Goal: Feedback & Contribution: Contribute content

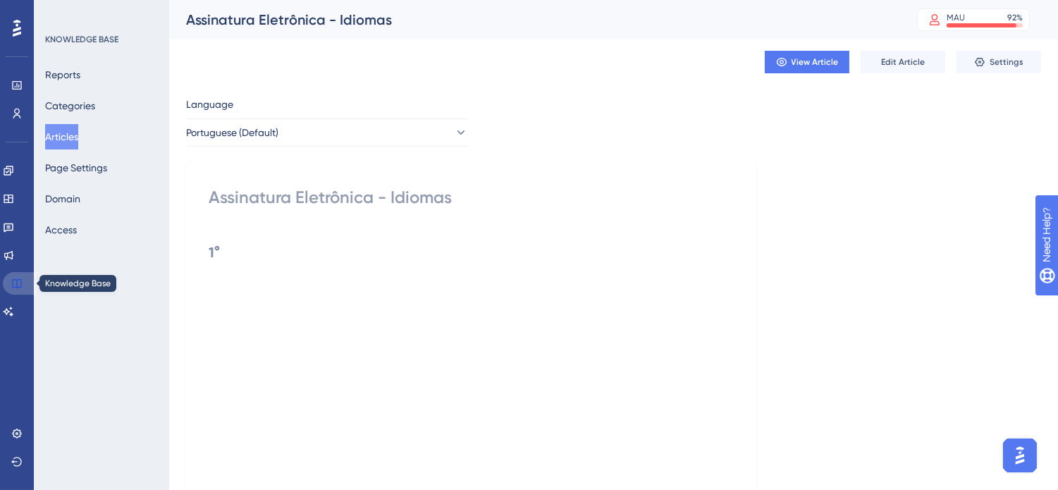
click at [22, 281] on icon at bounding box center [16, 283] width 11 height 11
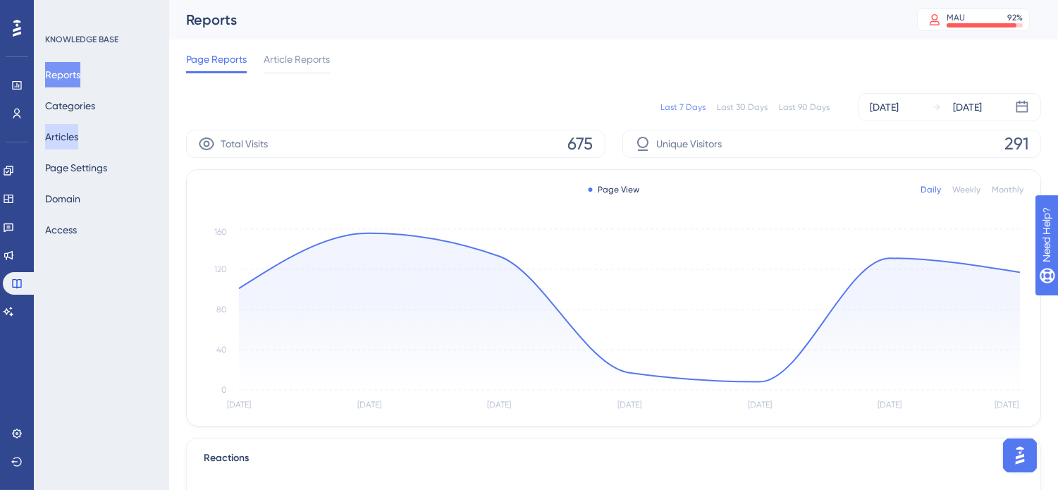
click at [76, 143] on button "Articles" at bounding box center [61, 136] width 33 height 25
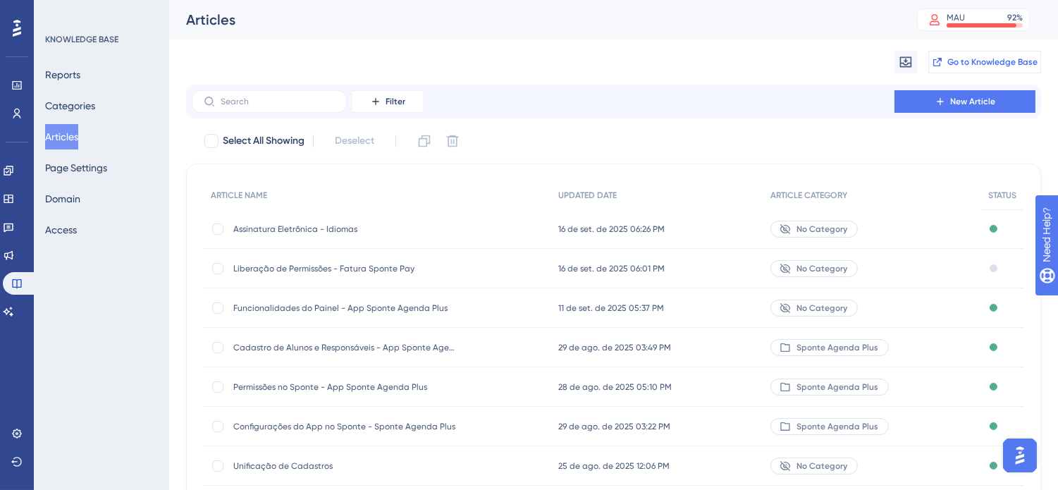
click at [967, 59] on span "Go to Knowledge Base" at bounding box center [992, 61] width 90 height 11
click at [301, 227] on span "Assinatura Eletrônica - Idiomas" at bounding box center [346, 228] width 226 height 11
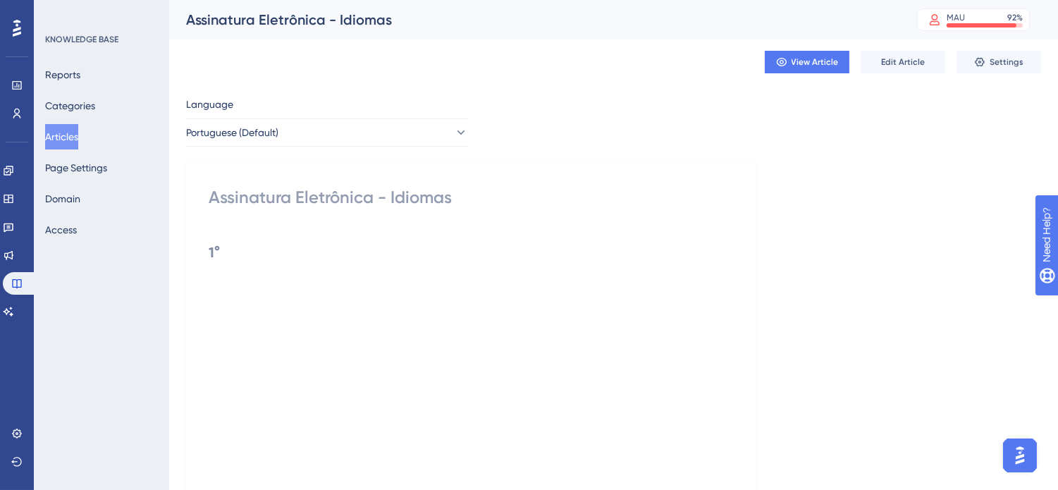
click at [67, 140] on button "Articles" at bounding box center [61, 136] width 33 height 25
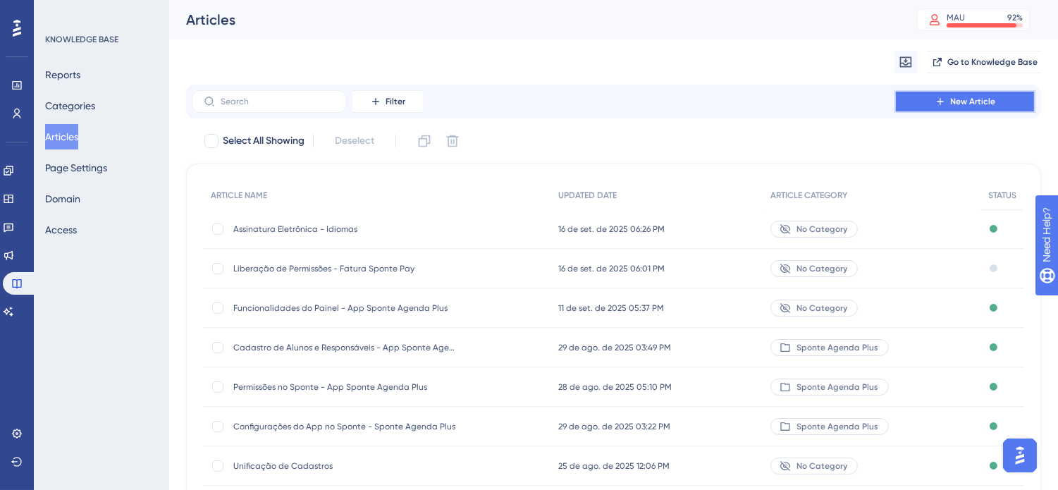
click at [969, 94] on button "New Article" at bounding box center [965, 101] width 141 height 23
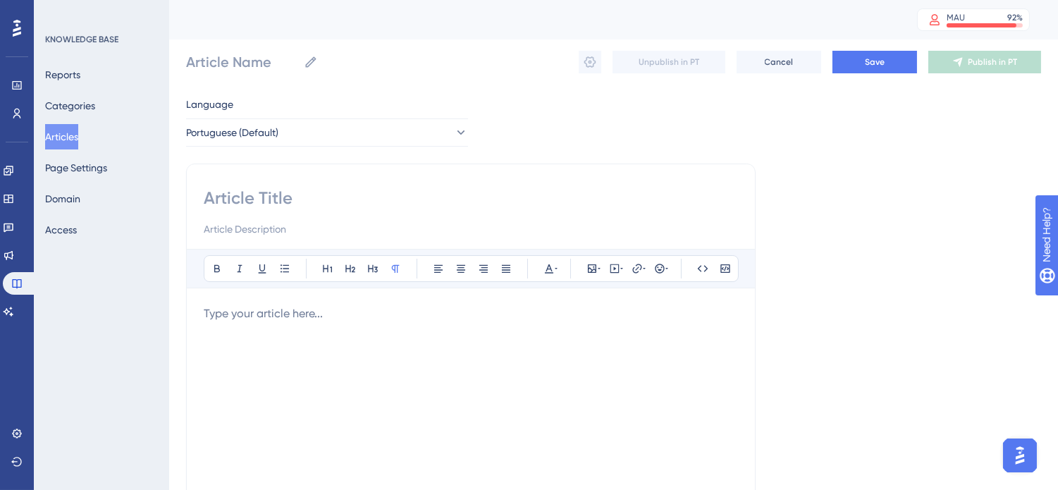
click at [314, 174] on div "Bold Italic Underline Bullet Point Heading 1 Heading 2 Heading 3 Normal Align L…" at bounding box center [471, 398] width 570 height 469
click at [326, 191] on input at bounding box center [471, 198] width 534 height 23
type input "Assinatura"
type input "Assinatura El"
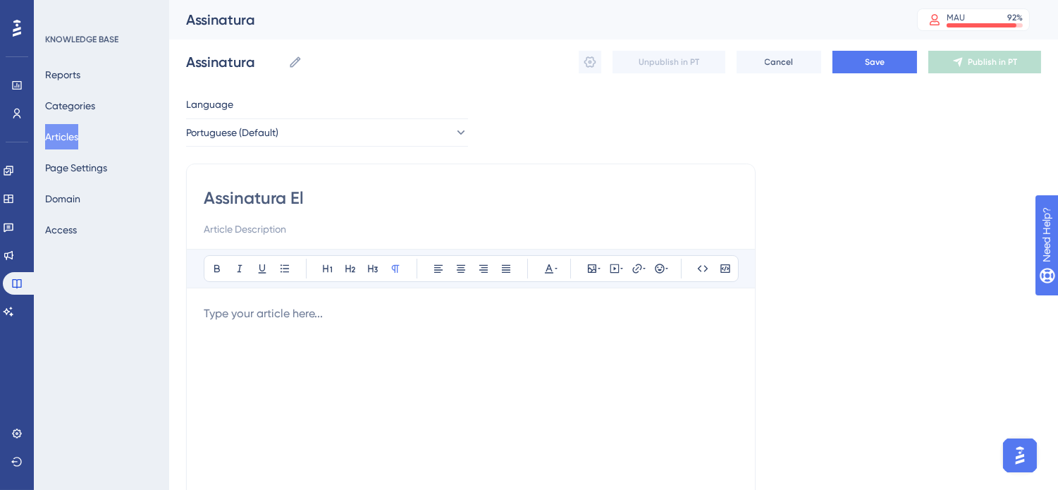
type input "Assinatura El"
type input "Assinatura Ele"
type input "Assinatura Eletr"
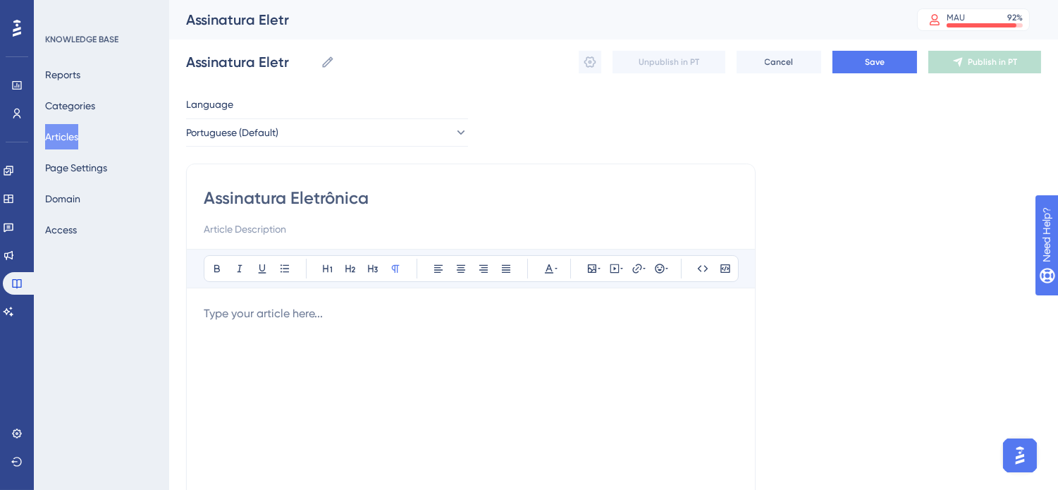
type input "Assinatura Eletrônica"
type input "Assinatura Eletrônica -"
type input "Assinatura Eletrônica - Educacional"
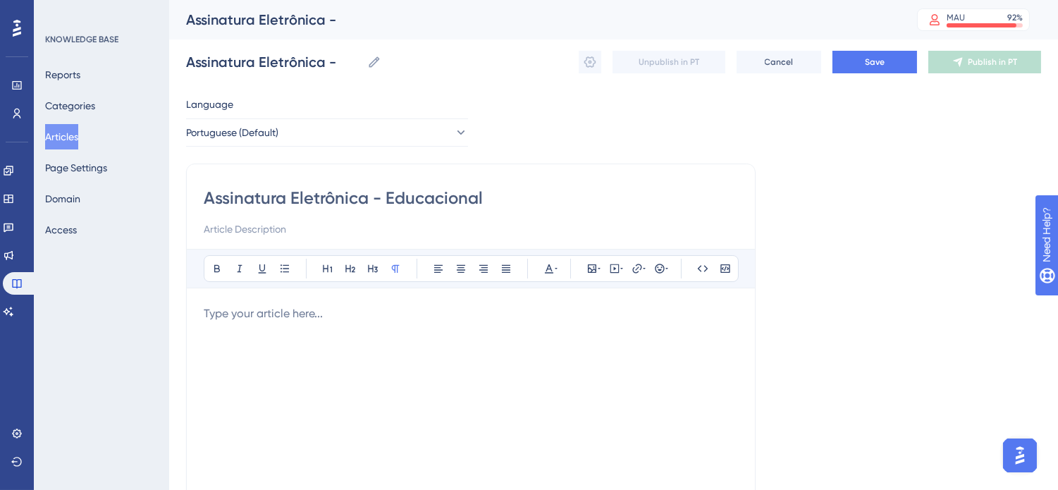
type input "Assinatura Eletrônica - Educacional"
click at [255, 312] on p at bounding box center [471, 313] width 534 height 17
click at [319, 321] on p at bounding box center [471, 313] width 534 height 17
click at [616, 271] on icon at bounding box center [614, 268] width 11 height 11
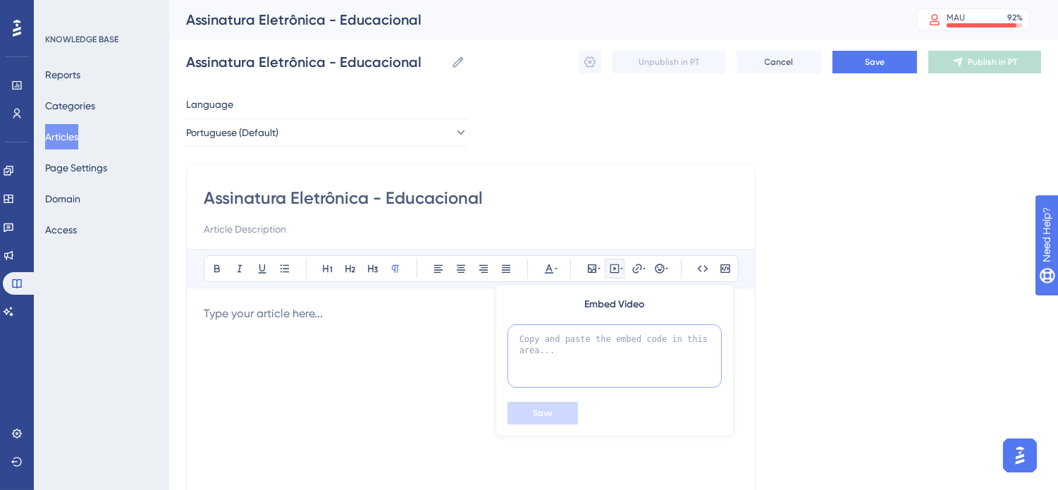
click at [601, 338] on textarea at bounding box center [615, 355] width 214 height 63
paste textarea "<iframe width="560" height="315" src="[URL][DOMAIN_NAME]" title="YouTube video …"
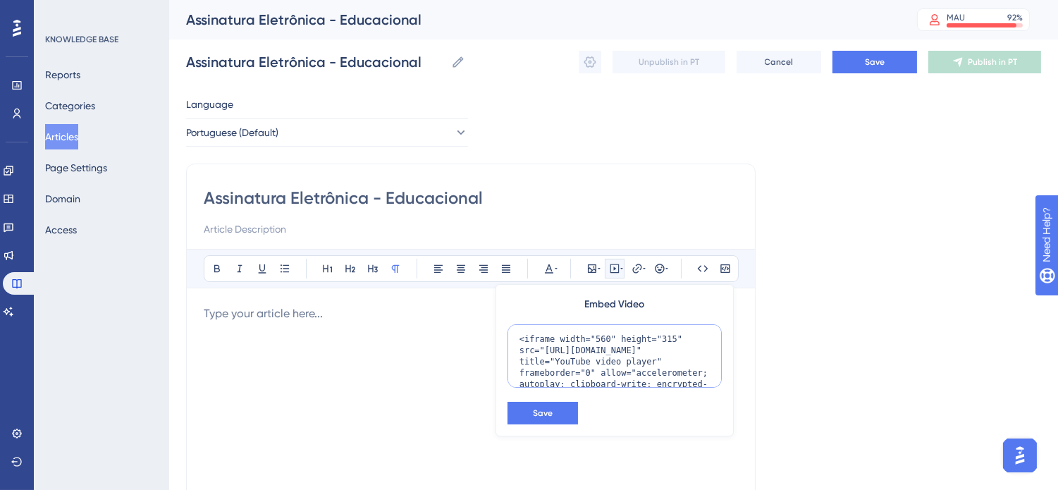
drag, startPoint x: 599, startPoint y: 340, endPoint x: 590, endPoint y: 339, distance: 9.2
click at [590, 339] on textarea "<iframe width="560" height="315" src="[URL][DOMAIN_NAME]" title="YouTube video …" at bounding box center [615, 355] width 214 height 63
click at [656, 339] on textarea "<iframe width="650" height="315" src="[URL][DOMAIN_NAME]" title="YouTube video …" at bounding box center [615, 355] width 214 height 63
type textarea "<iframe width="650" height="350" src="[URL][DOMAIN_NAME]" title="YouTube video …"
click at [559, 411] on button "Save" at bounding box center [543, 413] width 70 height 23
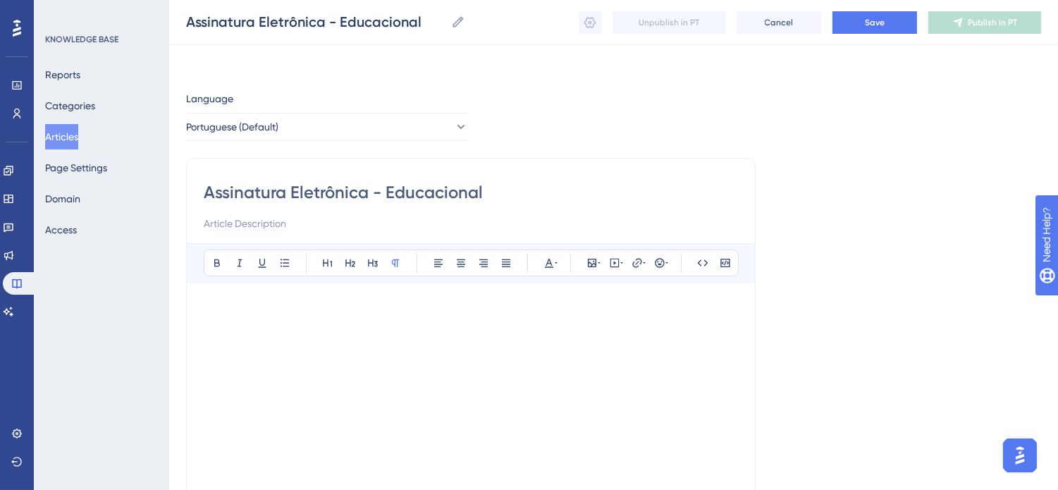
scroll to position [83, 0]
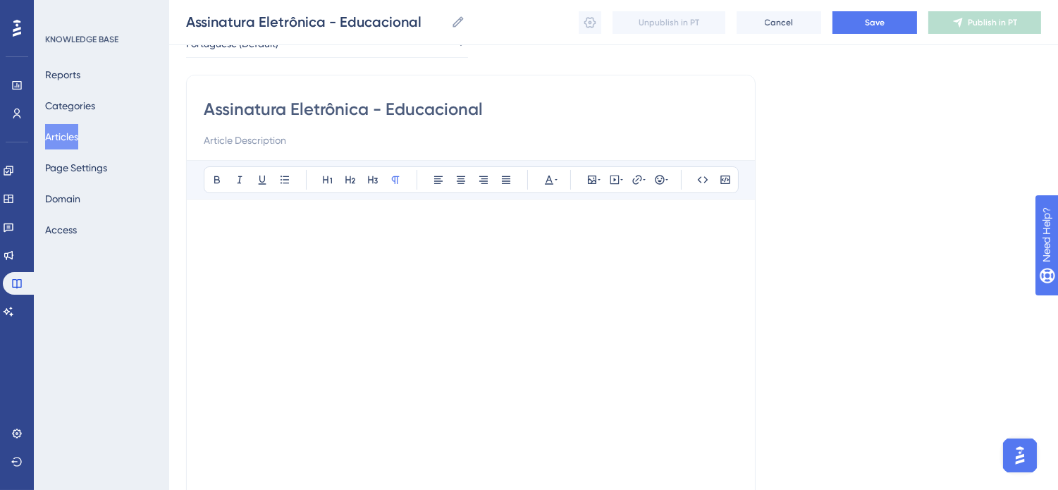
click at [328, 226] on p at bounding box center [471, 224] width 534 height 17
drag, startPoint x: 231, startPoint y: 222, endPoint x: 203, endPoint y: 221, distance: 27.5
click at [200, 221] on div "Assinatura Eletrônica - Educacional Bold Italic Underline Bullet Point Heading …" at bounding box center [471, 309] width 570 height 469
click at [219, 180] on icon at bounding box center [216, 179] width 11 height 11
drag, startPoint x: 344, startPoint y: 180, endPoint x: 416, endPoint y: 209, distance: 77.5
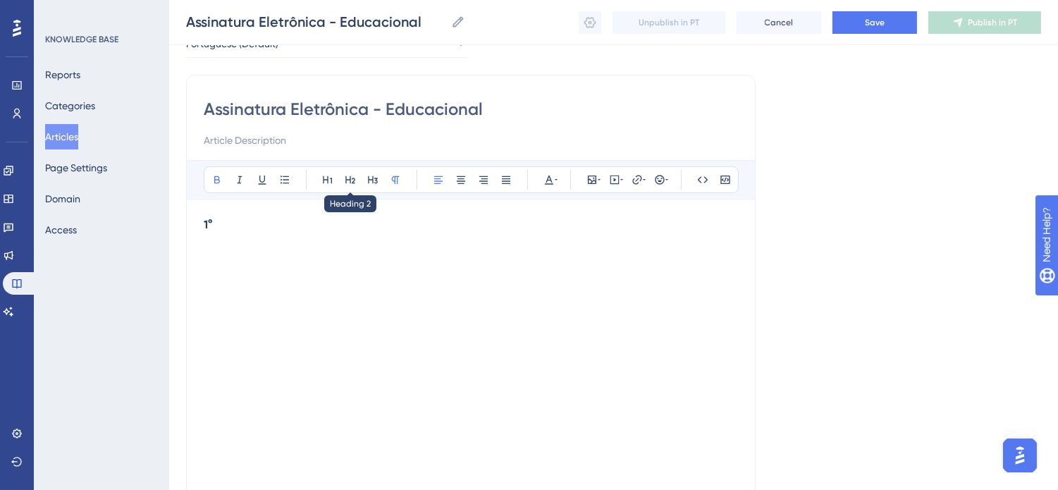
click at [345, 180] on icon at bounding box center [350, 179] width 11 height 11
click at [578, 245] on h2 "1°" at bounding box center [471, 237] width 534 height 42
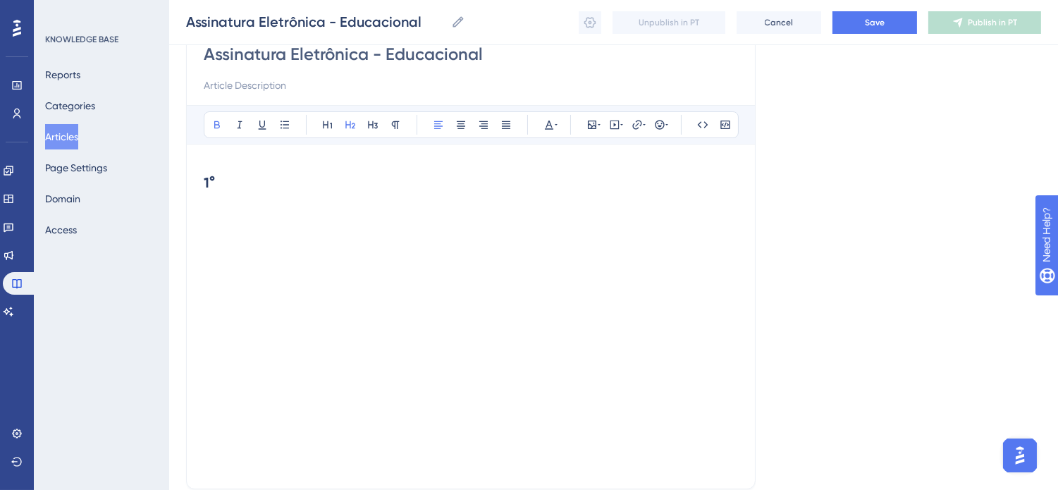
scroll to position [240, 0]
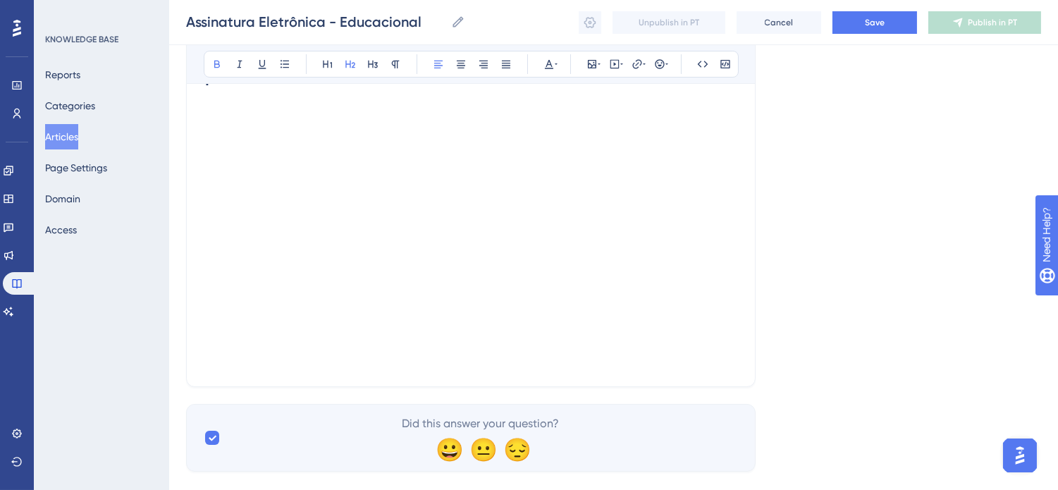
click at [695, 340] on div at bounding box center [471, 227] width 534 height 250
click at [704, 347] on div at bounding box center [471, 227] width 534 height 250
click at [706, 356] on p at bounding box center [471, 359] width 534 height 17
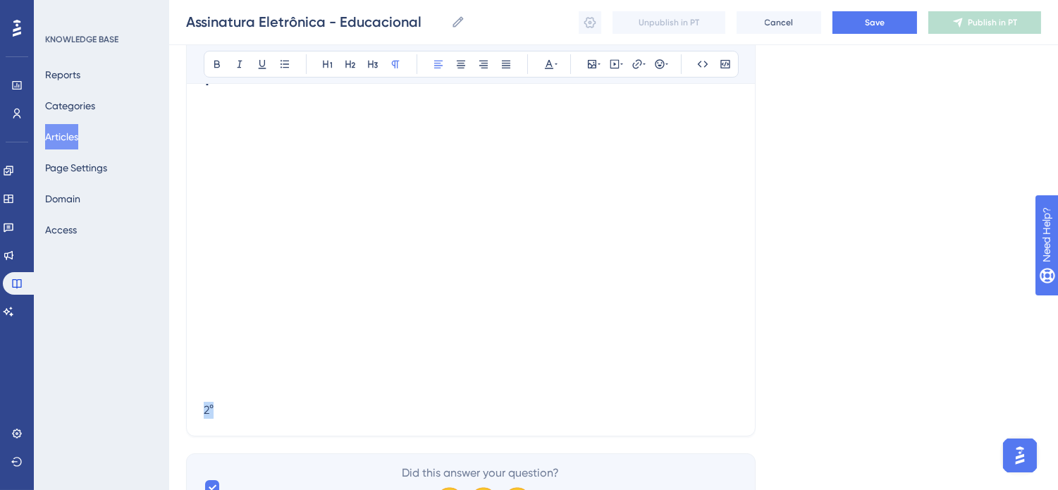
drag, startPoint x: 228, startPoint y: 410, endPoint x: 203, endPoint y: 410, distance: 24.7
click at [204, 410] on p "2°" at bounding box center [471, 410] width 534 height 17
click at [219, 66] on icon at bounding box center [217, 65] width 6 height 8
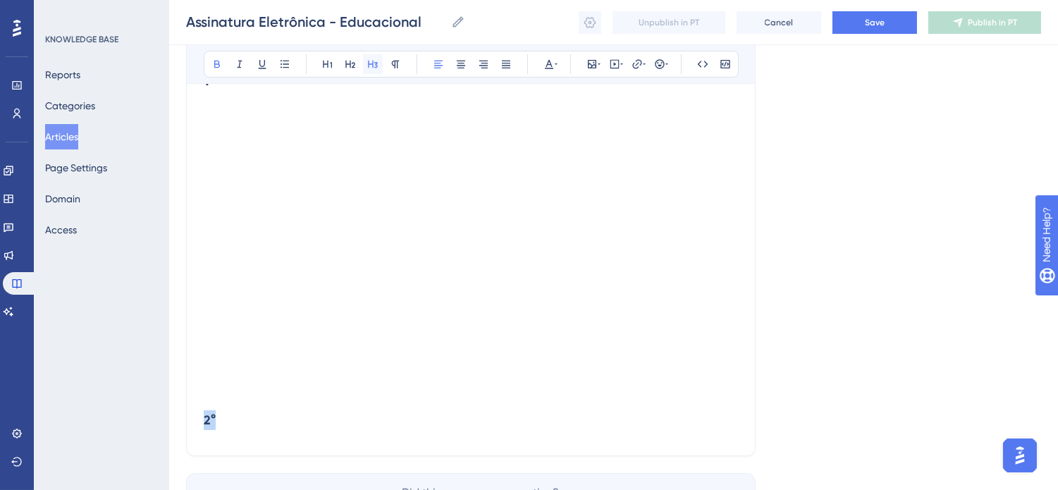
click at [363, 66] on button at bounding box center [373, 64] width 20 height 20
click at [349, 62] on icon at bounding box center [350, 64] width 11 height 11
click at [264, 420] on h2 "2°" at bounding box center [471, 423] width 534 height 42
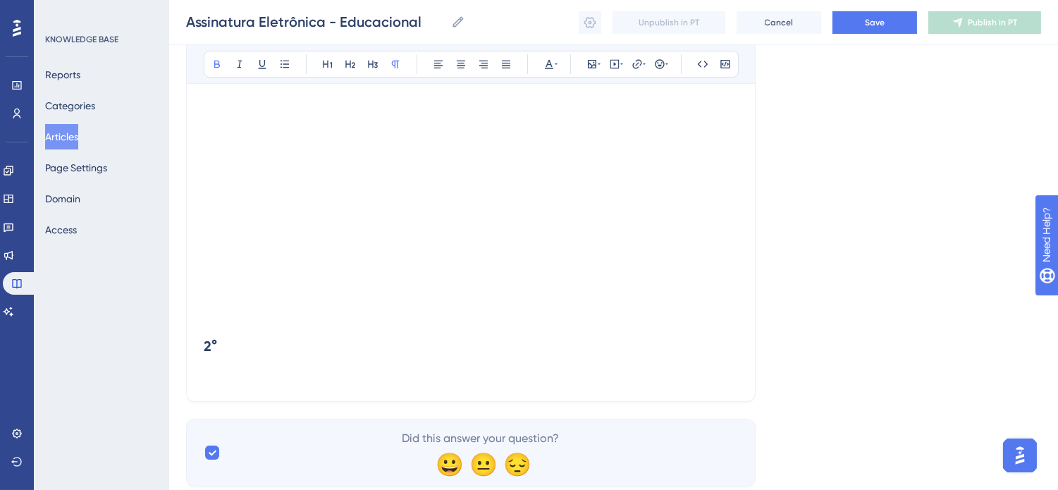
scroll to position [319, 0]
click at [613, 61] on icon at bounding box center [614, 64] width 11 height 11
click at [600, 136] on textarea at bounding box center [615, 151] width 214 height 63
paste textarea "<iframe width="560" height="315" src="[URL][DOMAIN_NAME]" title="YouTube video …"
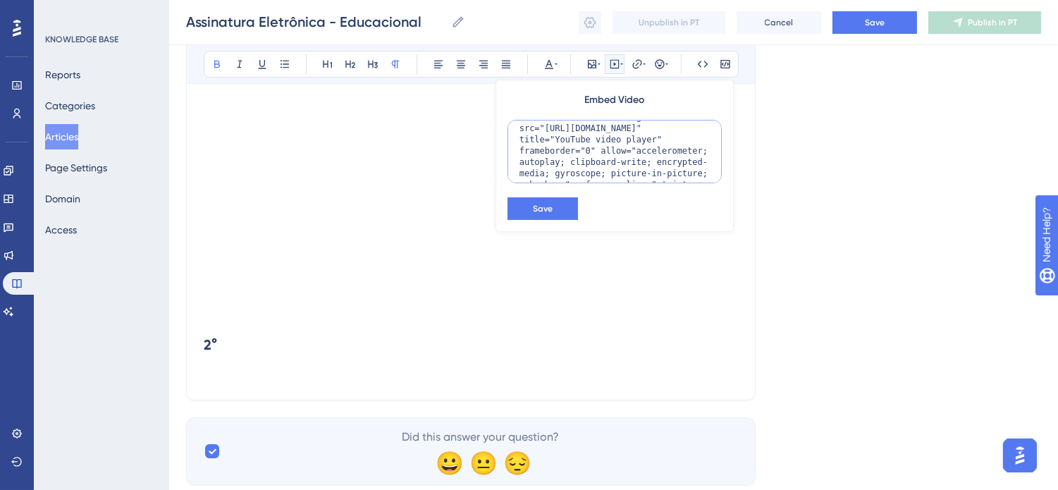
scroll to position [0, 0]
drag, startPoint x: 598, startPoint y: 130, endPoint x: 590, endPoint y: 130, distance: 7.8
click at [590, 130] on textarea "<iframe width="560" height="315" src="[URL][DOMAIN_NAME]" title="YouTube video …" at bounding box center [615, 151] width 214 height 63
click at [656, 131] on textarea "<iframe width="650" height="315" src="[URL][DOMAIN_NAME]" title="YouTube video …" at bounding box center [615, 151] width 214 height 63
click at [661, 131] on textarea "<iframe width="650" height="315" src="[URL][DOMAIN_NAME]" title="YouTube video …" at bounding box center [615, 151] width 214 height 63
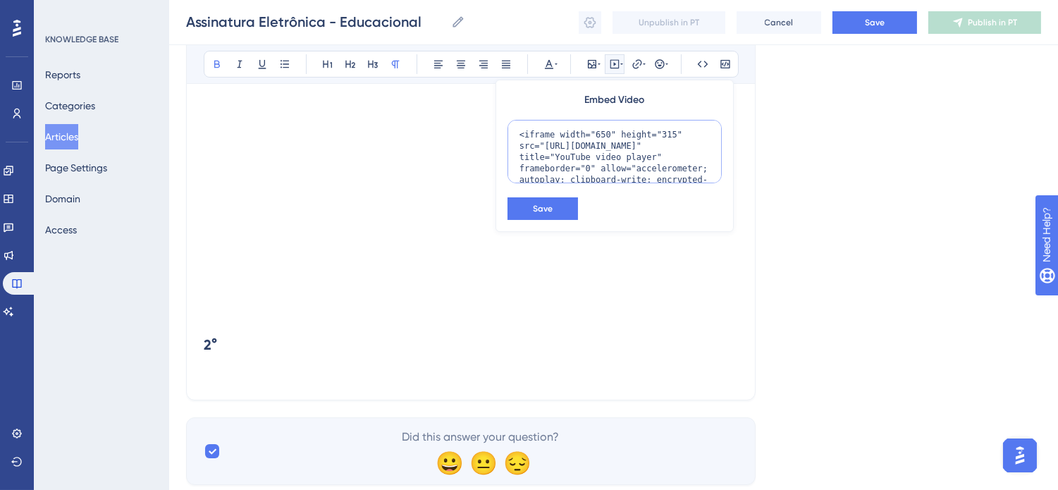
drag, startPoint x: 663, startPoint y: 133, endPoint x: 654, endPoint y: 132, distance: 9.2
click at [654, 132] on textarea "<iframe width="650" height="315" src="[URL][DOMAIN_NAME]" title="YouTube video …" at bounding box center [615, 151] width 214 height 63
type textarea "<iframe width="650" height="350" src="[URL][DOMAIN_NAME]" title="YouTube video …"
click at [550, 204] on span "Save" at bounding box center [543, 208] width 20 height 11
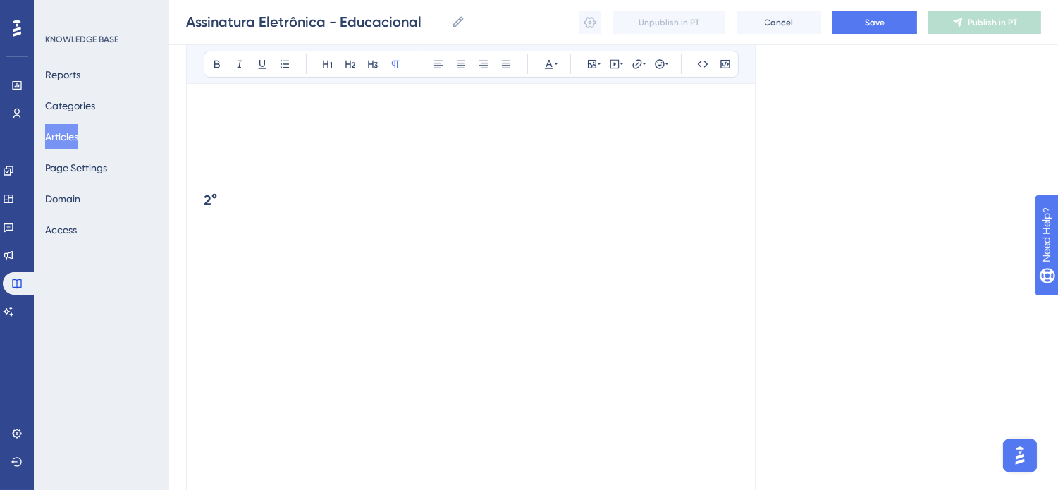
click at [292, 202] on h2 "2°" at bounding box center [471, 200] width 534 height 42
click at [293, 222] on p at bounding box center [471, 229] width 534 height 17
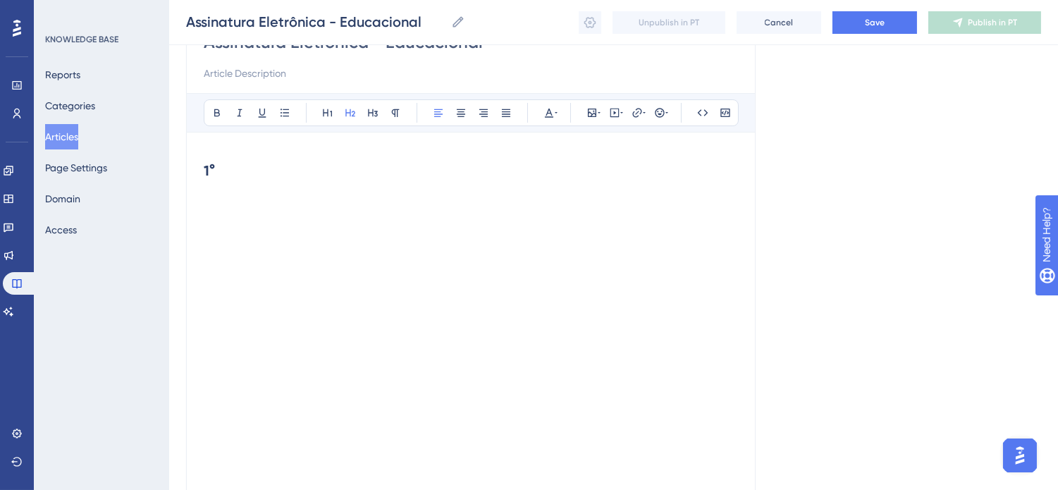
click at [230, 180] on h2 "1°" at bounding box center [471, 170] width 534 height 42
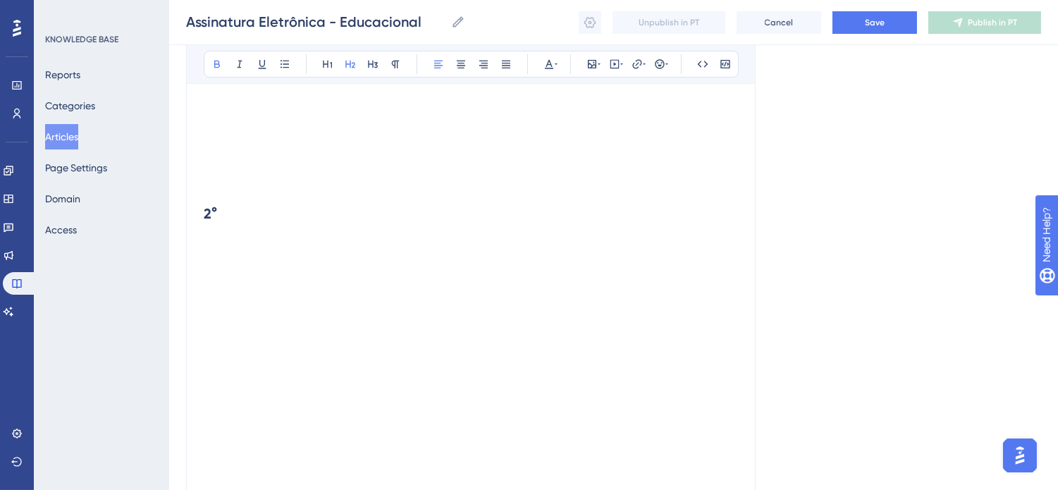
scroll to position [608, 0]
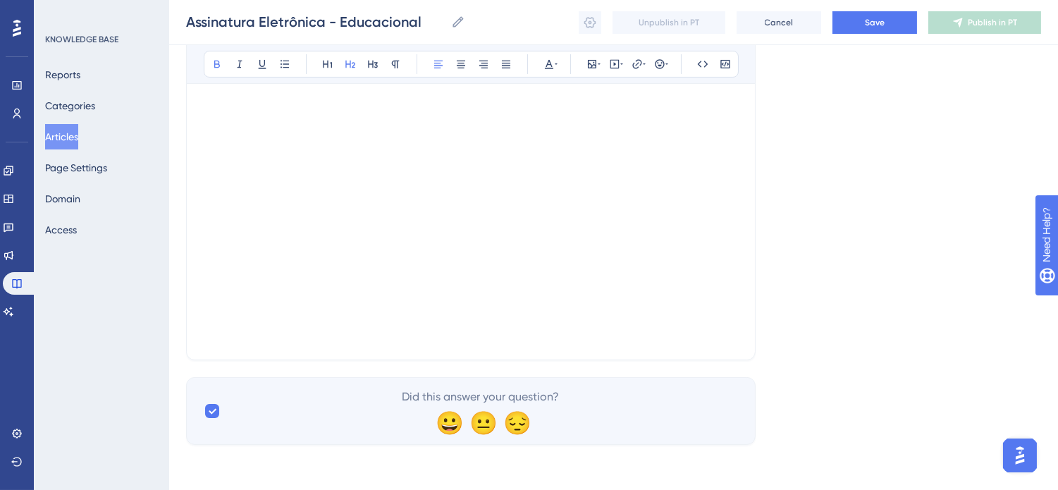
click at [692, 314] on div at bounding box center [471, 201] width 534 height 250
click at [692, 321] on div at bounding box center [471, 201] width 534 height 250
click at [687, 337] on p at bounding box center [471, 334] width 534 height 17
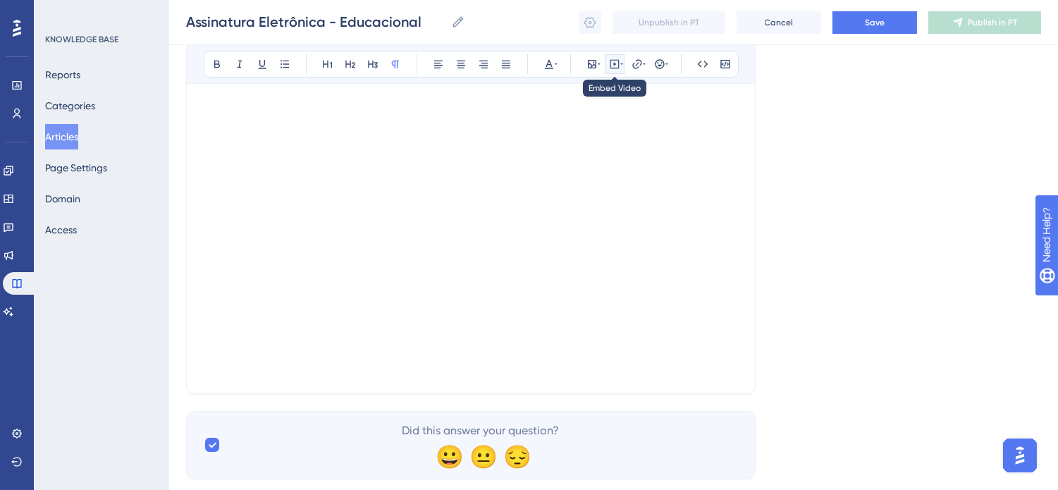
click at [615, 61] on icon at bounding box center [614, 64] width 11 height 11
click at [622, 136] on textarea at bounding box center [615, 151] width 214 height 63
paste textarea "<iframe width="560" height="315" src="[URL][DOMAIN_NAME]" title="YouTube video …"
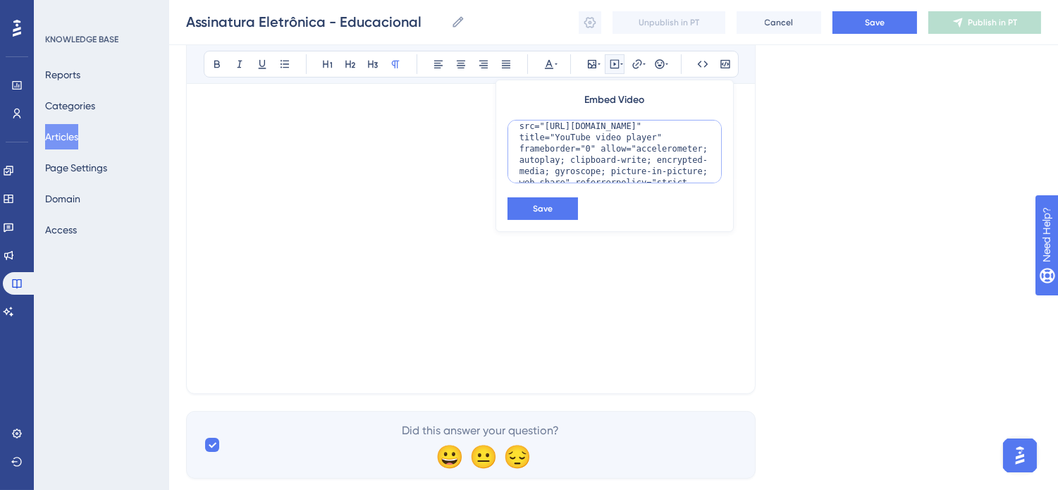
scroll to position [0, 0]
click at [590, 134] on textarea "<iframe width="560" height="315" src="[URL][DOMAIN_NAME]" title="YouTube video …" at bounding box center [615, 151] width 214 height 63
drag, startPoint x: 661, startPoint y: 135, endPoint x: 653, endPoint y: 132, distance: 8.3
click at [653, 132] on textarea "<iframe width="650" height="315" src="[URL][DOMAIN_NAME]" title="YouTube video …" at bounding box center [615, 151] width 214 height 63
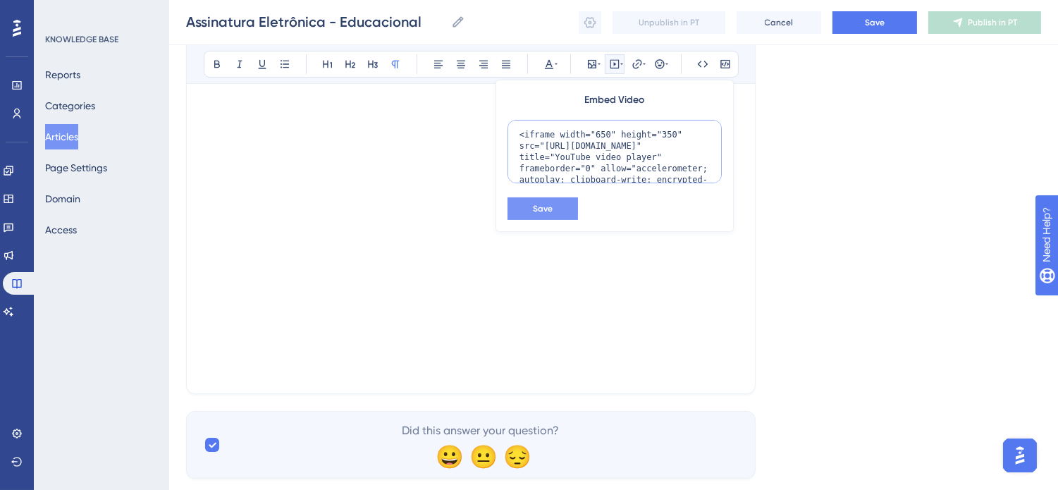
type textarea "<iframe width="650" height="350" src="[URL][DOMAIN_NAME]" title="YouTube video …"
click at [560, 206] on button "Save" at bounding box center [543, 208] width 70 height 23
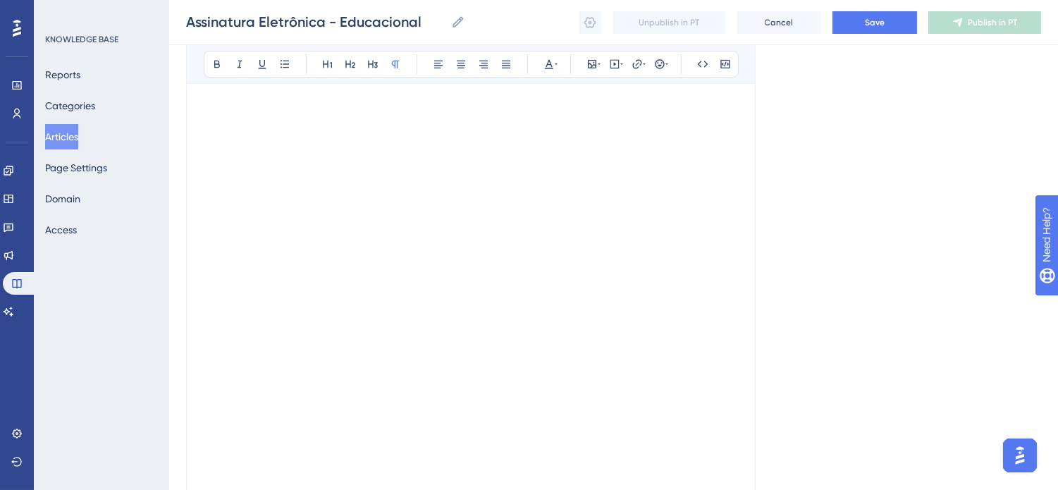
scroll to position [747, 0]
click at [382, 227] on p at bounding box center [471, 229] width 534 height 17
drag, startPoint x: 238, startPoint y: 227, endPoint x: 205, endPoint y: 222, distance: 32.8
click at [205, 222] on p "3°" at bounding box center [471, 229] width 534 height 17
click at [213, 67] on icon at bounding box center [216, 64] width 11 height 11
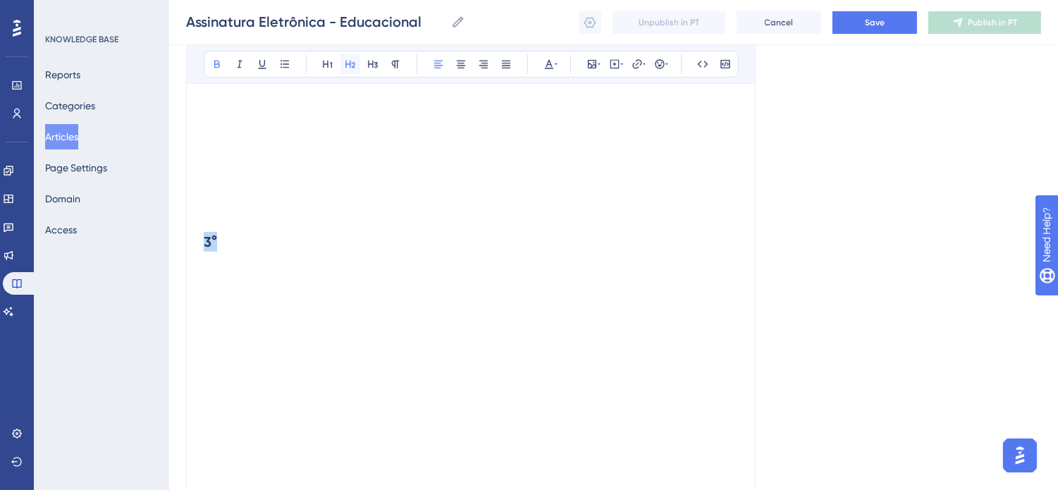
click at [352, 61] on icon at bounding box center [350, 64] width 11 height 11
click at [371, 219] on p at bounding box center [471, 212] width 534 height 17
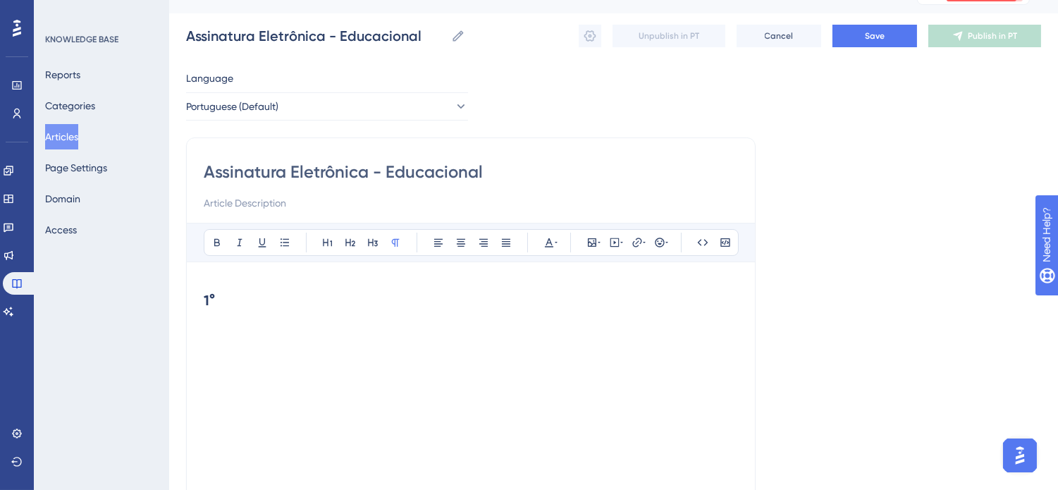
scroll to position [0, 0]
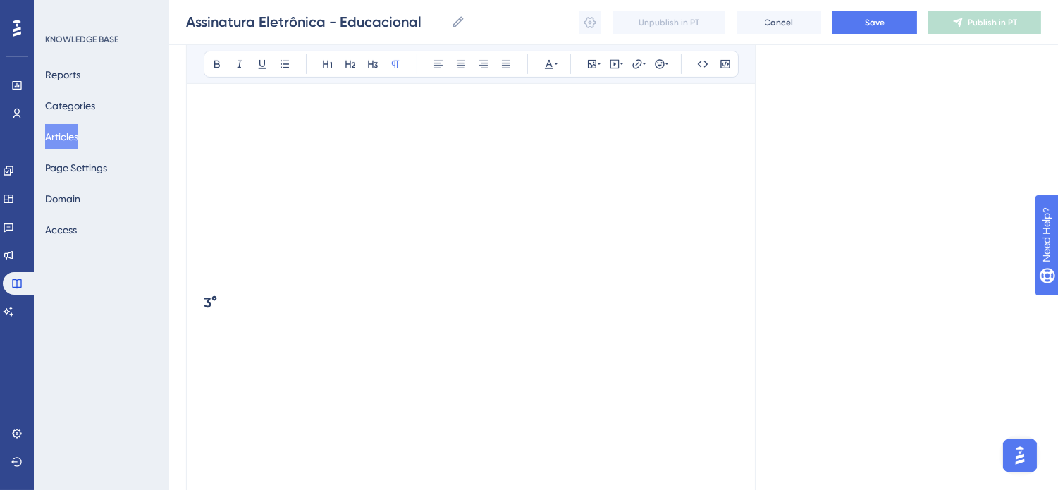
scroll to position [783, 0]
click at [269, 189] on h2 "3°" at bounding box center [471, 206] width 534 height 42
click at [279, 174] on p at bounding box center [471, 176] width 534 height 17
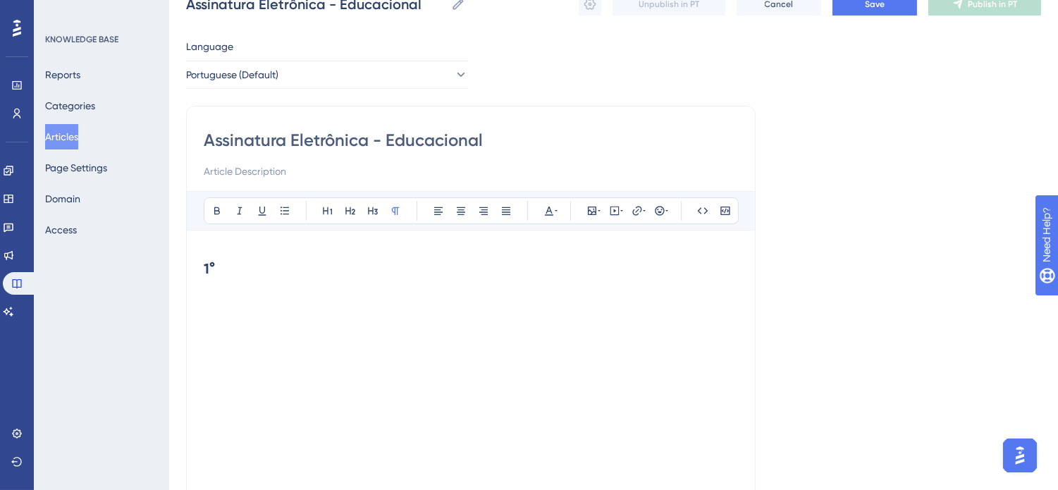
scroll to position [0, 0]
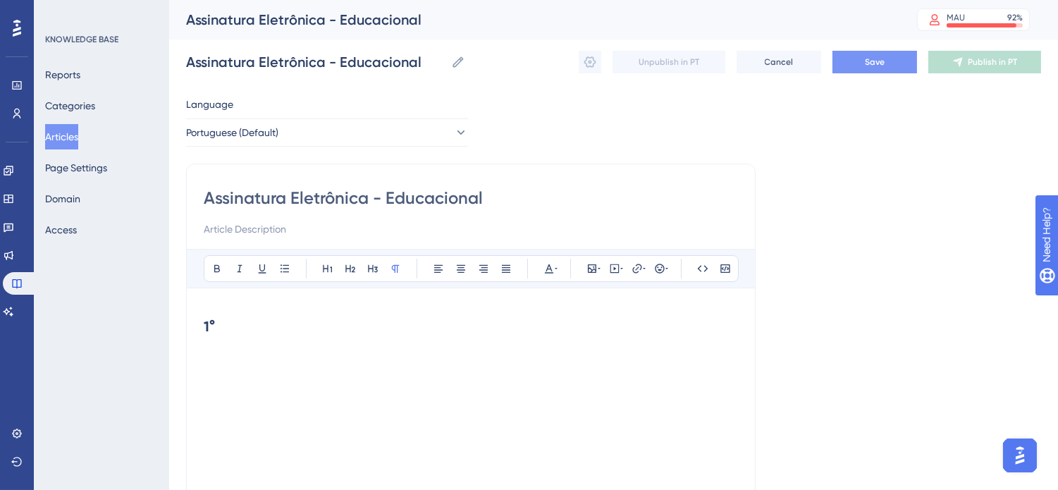
click at [873, 59] on span "Save" at bounding box center [875, 61] width 20 height 11
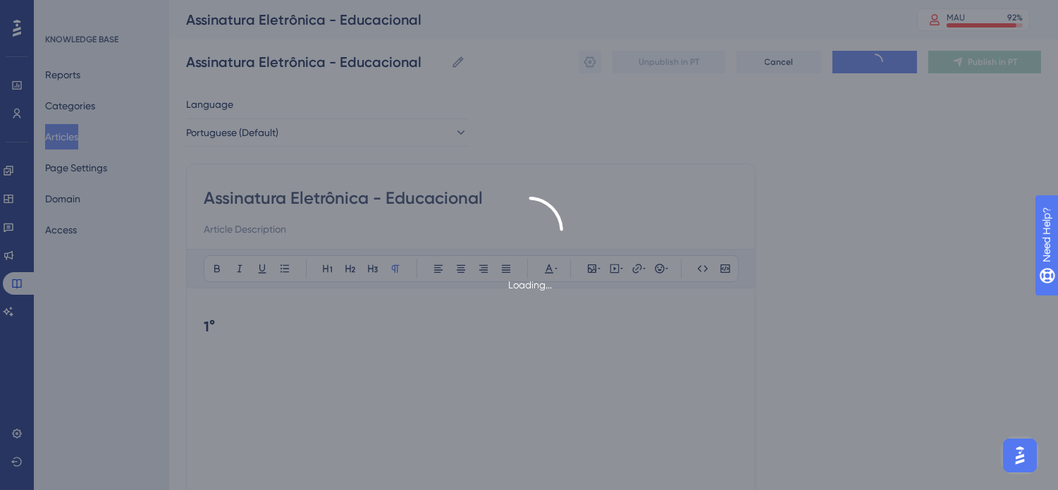
scroll to position [48, 0]
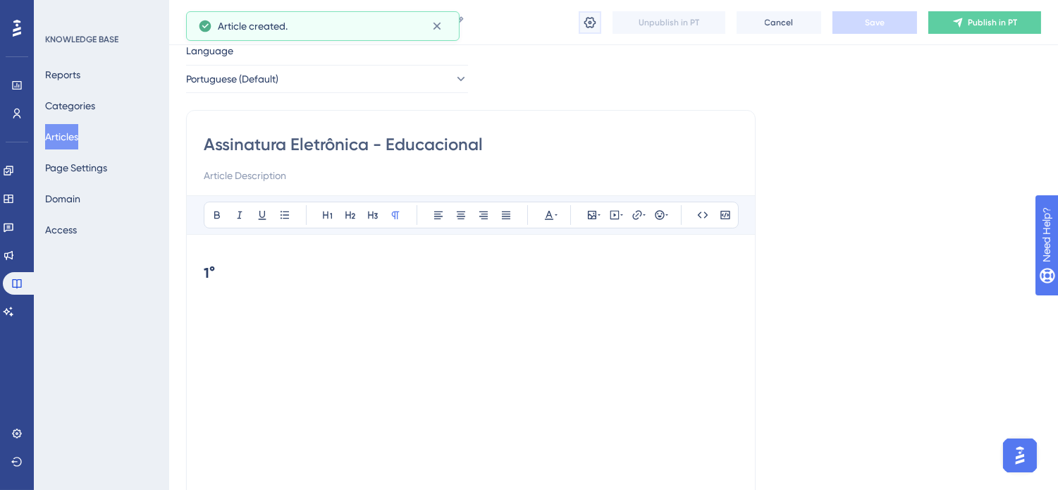
click at [589, 25] on icon at bounding box center [590, 23] width 14 height 14
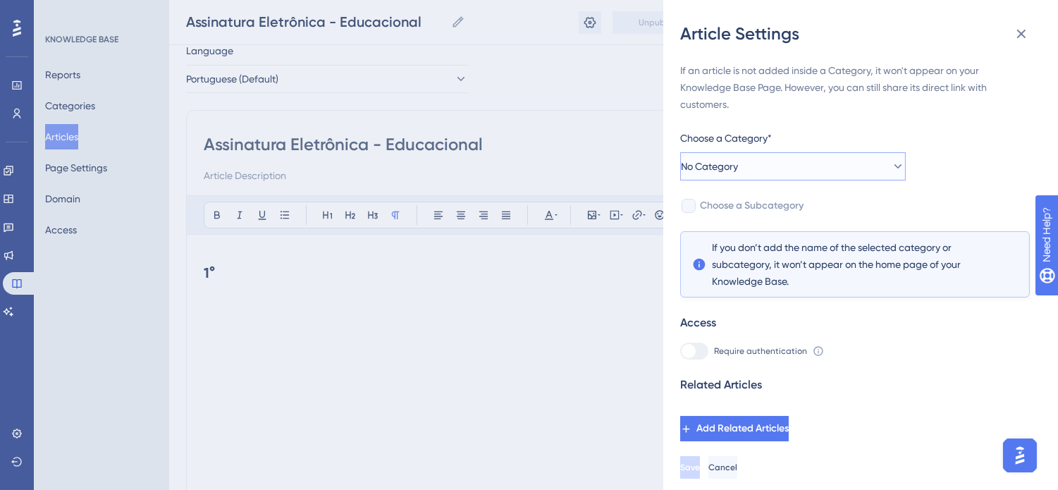
click at [846, 164] on button "No Category" at bounding box center [793, 166] width 226 height 28
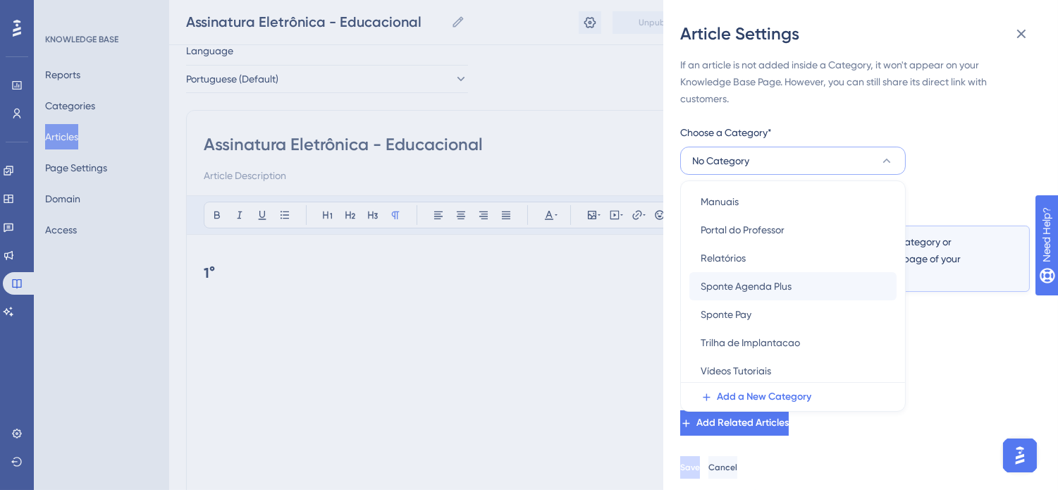
scroll to position [89, 0]
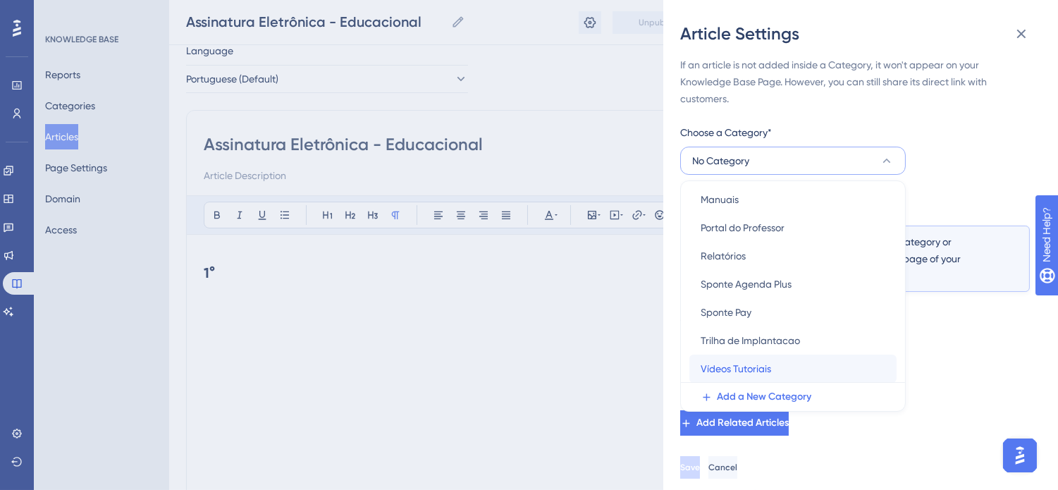
click at [745, 364] on span "Vídeos Tutoriais" at bounding box center [736, 368] width 70 height 17
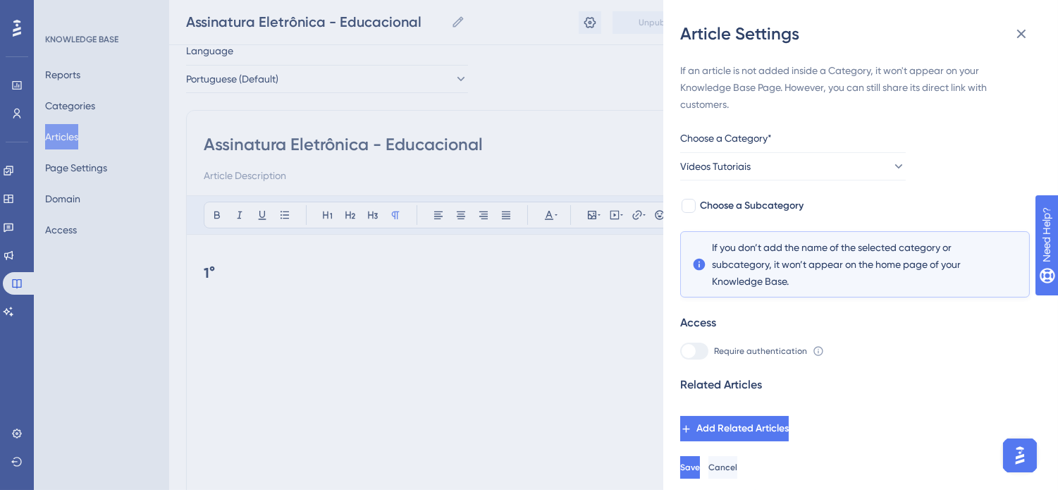
scroll to position [0, 0]
click at [687, 209] on div at bounding box center [689, 206] width 14 height 14
checkbox input "true"
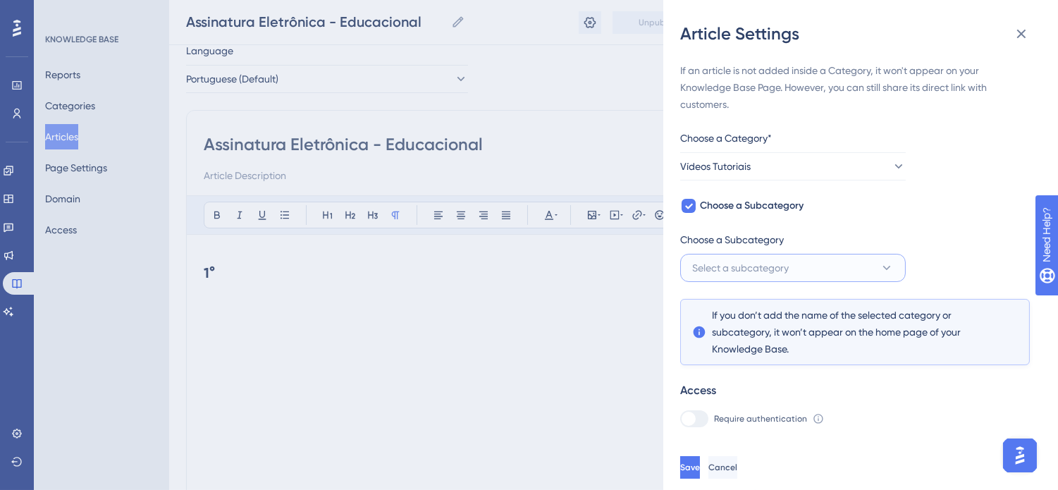
click at [885, 266] on icon at bounding box center [887, 268] width 8 height 4
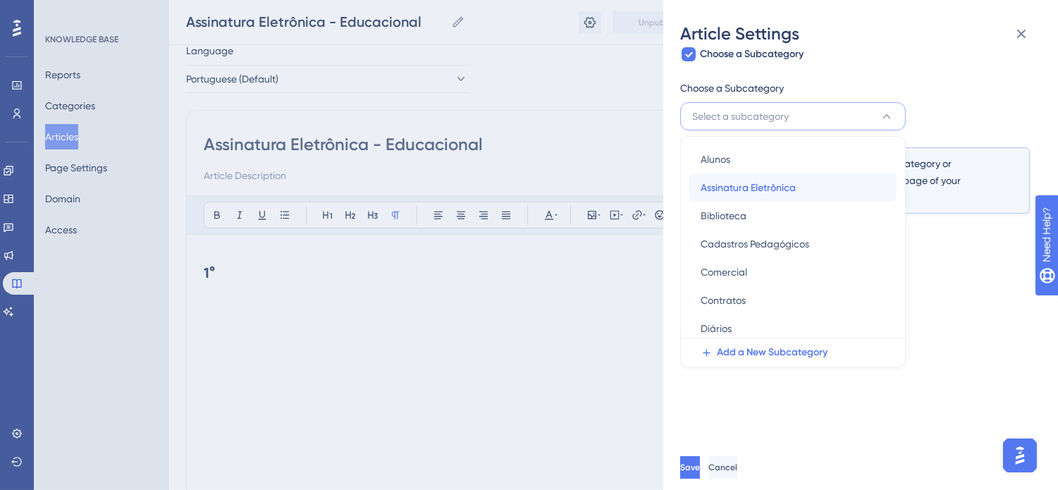
click at [794, 193] on span "Assinatura Eletrônica" at bounding box center [748, 187] width 95 height 17
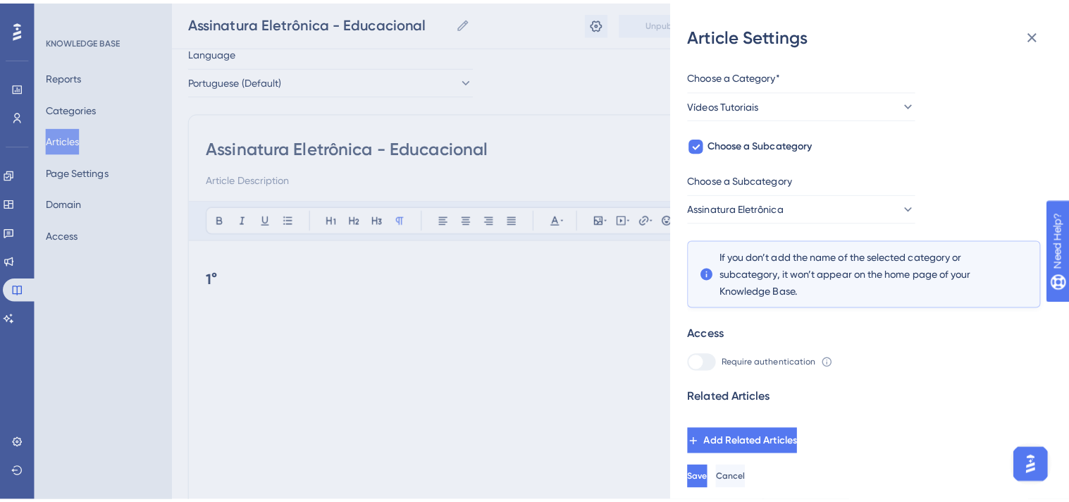
scroll to position [51, 0]
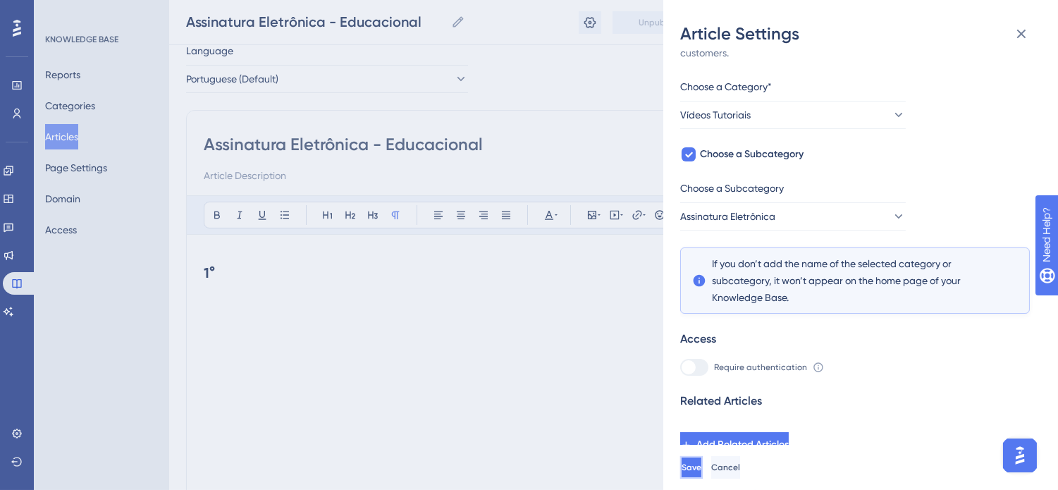
click at [701, 473] on span "Save" at bounding box center [692, 467] width 20 height 11
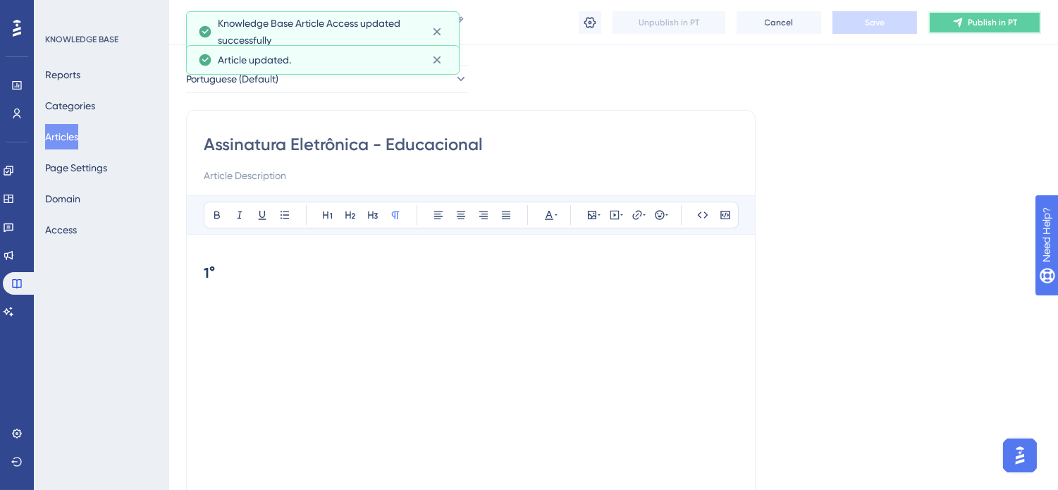
click at [964, 23] on button "Publish in PT" at bounding box center [984, 22] width 113 height 23
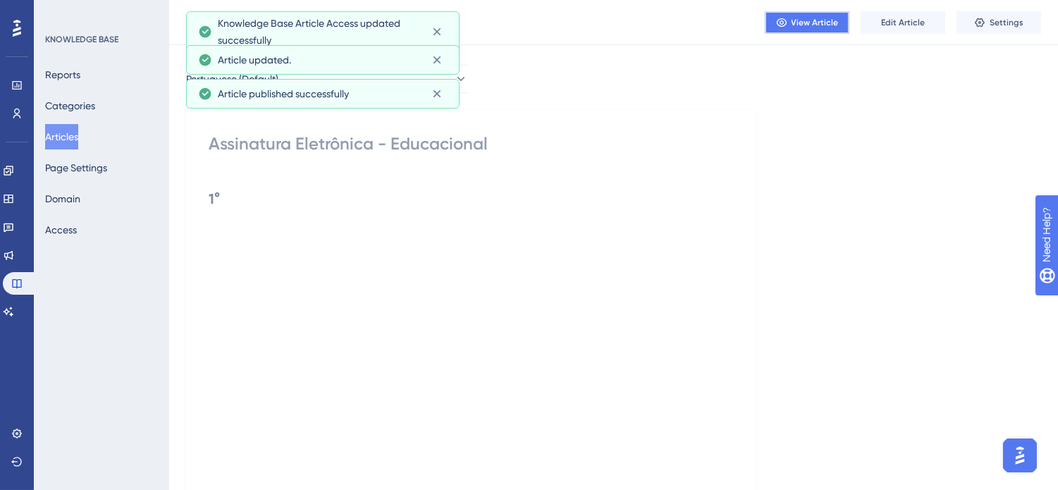
click at [828, 21] on span "View Article" at bounding box center [815, 22] width 47 height 11
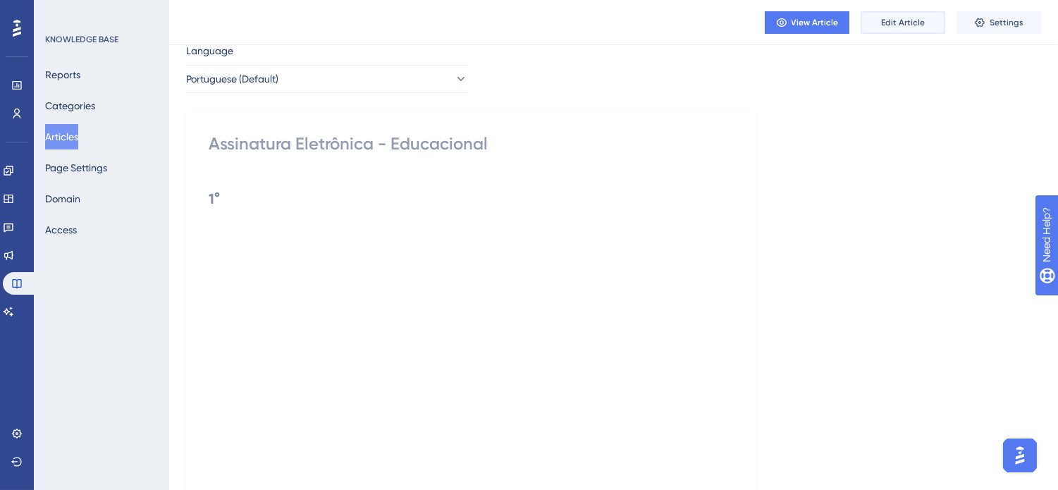
click at [897, 13] on button "Edit Article" at bounding box center [903, 22] width 85 height 23
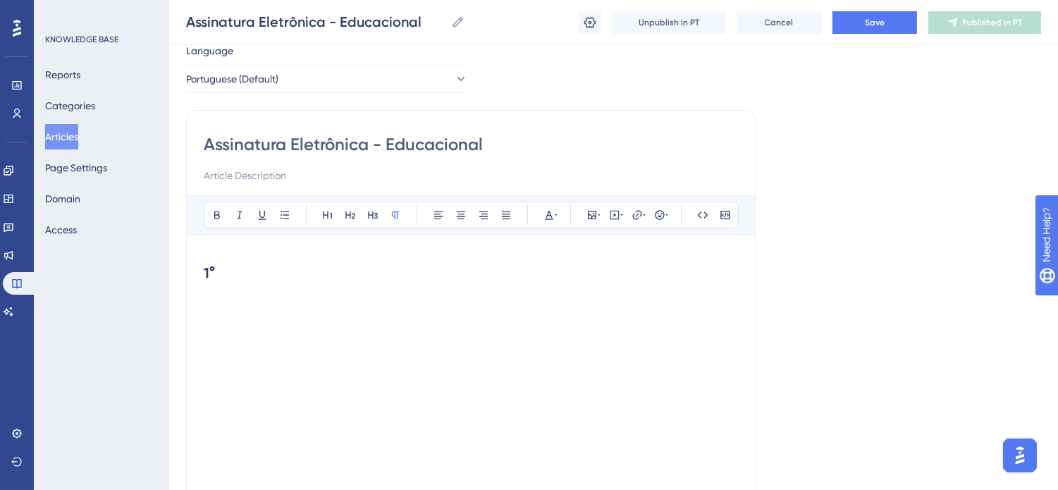
click at [248, 255] on h2 "1°" at bounding box center [471, 273] width 534 height 42
click at [240, 252] on h2 "1°" at bounding box center [471, 273] width 534 height 42
click at [78, 135] on button "Articles" at bounding box center [61, 136] width 33 height 25
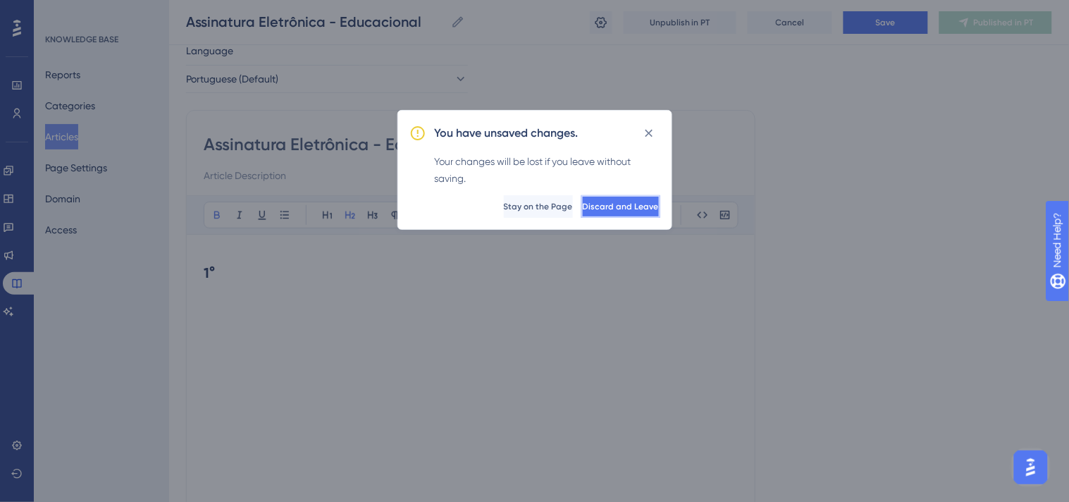
click at [601, 203] on span "Discard and Leave" at bounding box center [621, 206] width 76 height 11
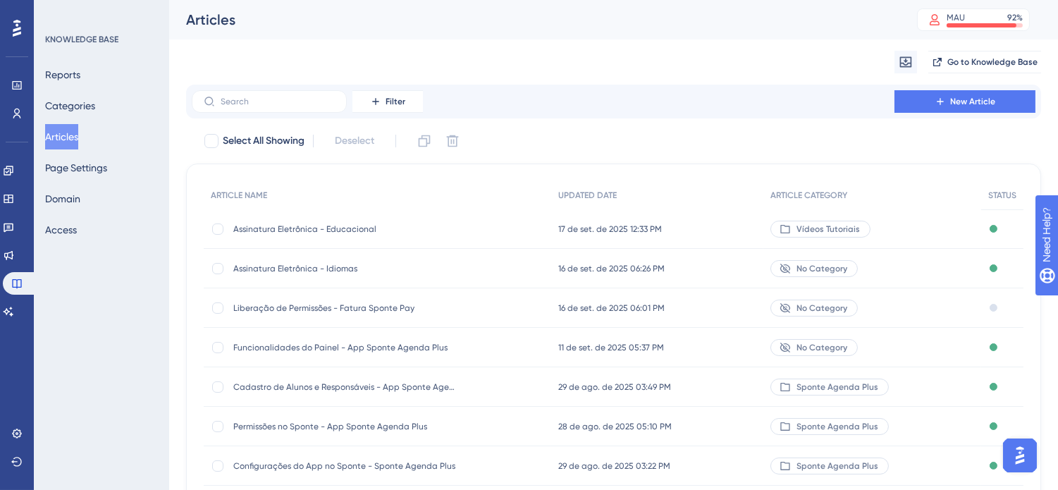
click at [344, 266] on span "Assinatura Eletrônica - Idiomas" at bounding box center [346, 268] width 226 height 11
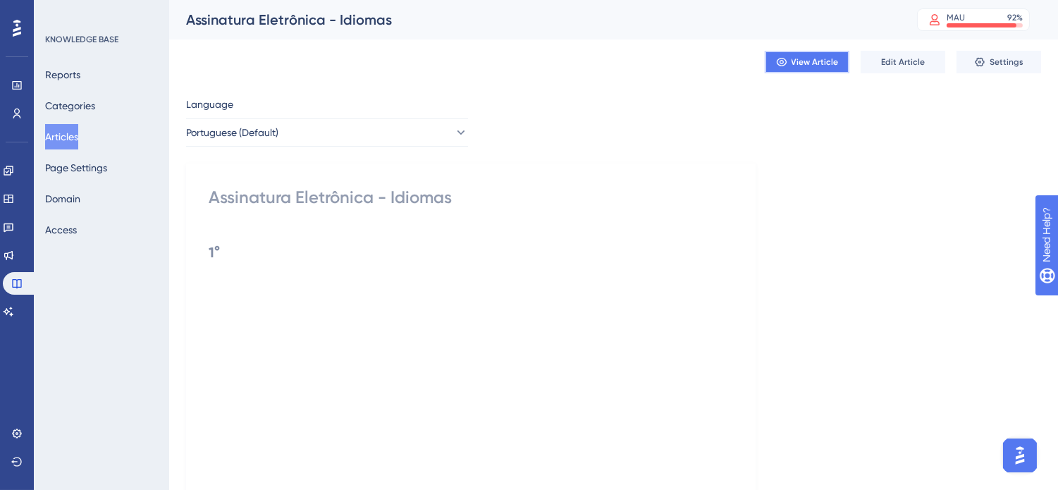
click at [799, 66] on span "View Article" at bounding box center [815, 61] width 47 height 11
